Goal: Task Accomplishment & Management: Manage account settings

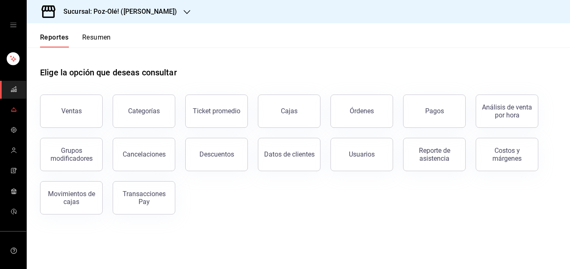
click at [5, 110] on link "mailbox folders" at bounding box center [13, 110] width 26 height 18
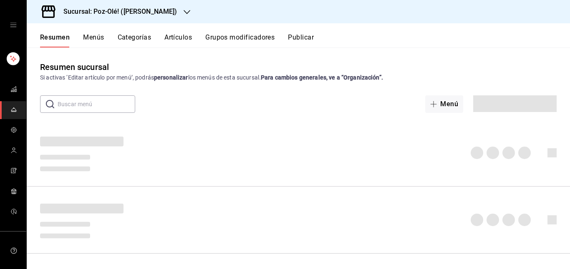
click at [13, 148] on circle "mailbox folders" at bounding box center [14, 149] width 3 height 3
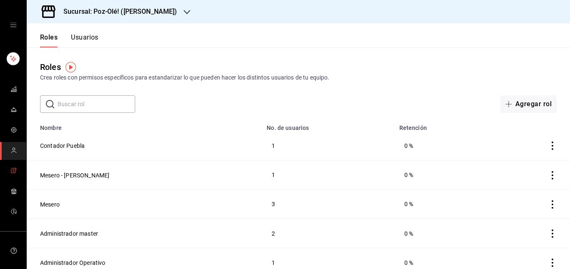
click at [13, 166] on span "mailbox folders" at bounding box center [13, 171] width 7 height 11
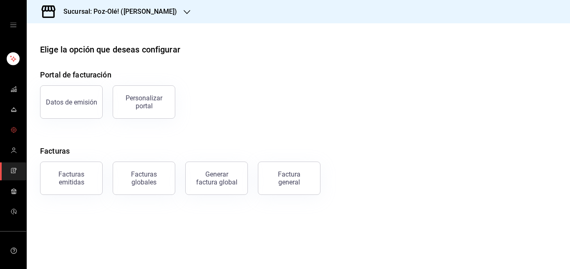
click at [10, 130] on icon "mailbox folders" at bounding box center [13, 130] width 7 height 7
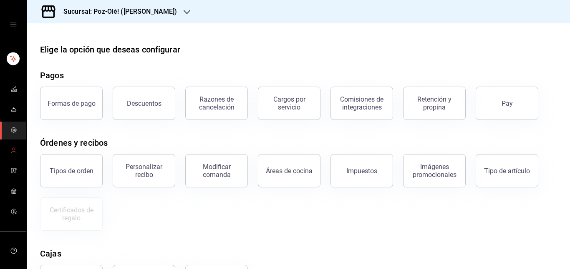
click at [7, 151] on link "mailbox folders" at bounding box center [13, 151] width 26 height 18
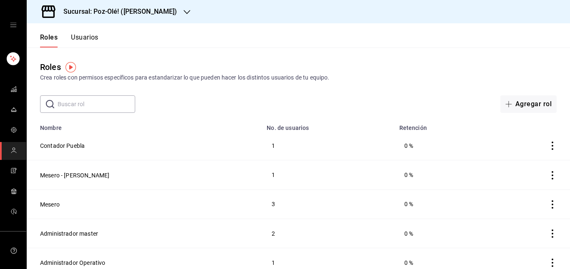
click at [84, 42] on button "Usuarios" at bounding box center [85, 40] width 28 height 14
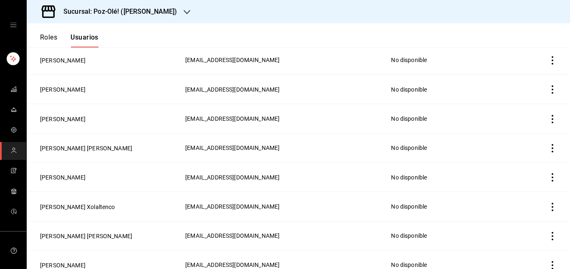
scroll to position [515, 0]
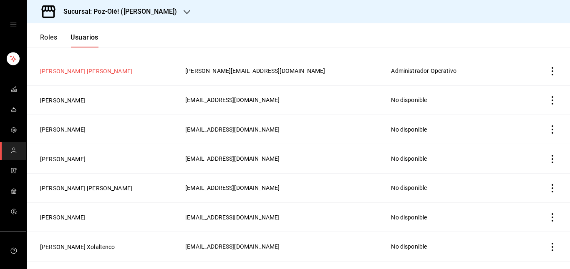
click at [77, 68] on button "[PERSON_NAME] [PERSON_NAME]" at bounding box center [86, 71] width 92 height 8
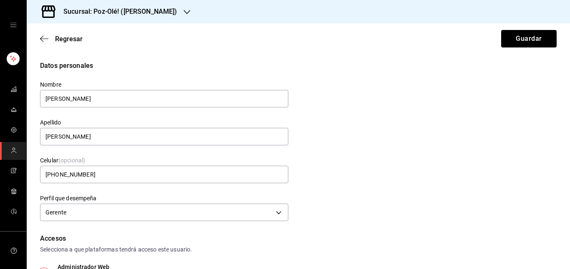
type input "[PHONE_NUMBER]"
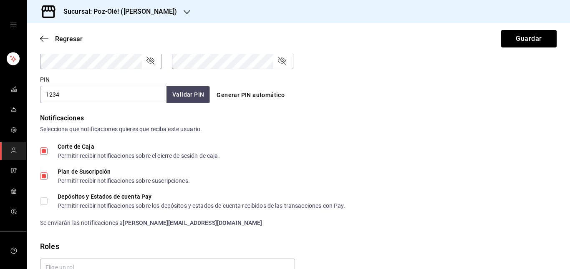
scroll to position [385, 0]
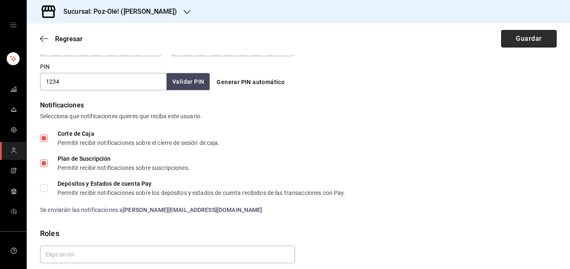
click at [515, 43] on button "Guardar" at bounding box center [528, 39] width 55 height 18
